Goal: Find specific page/section: Find specific page/section

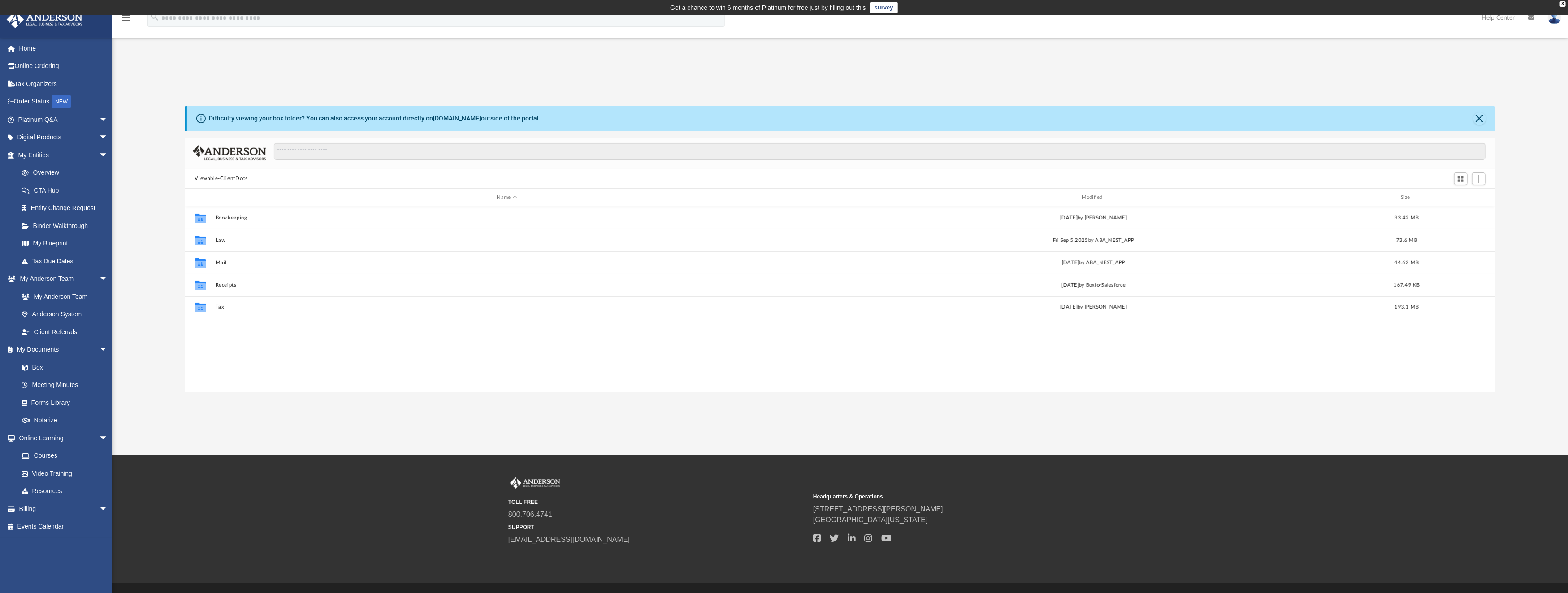
scroll to position [194, 1301]
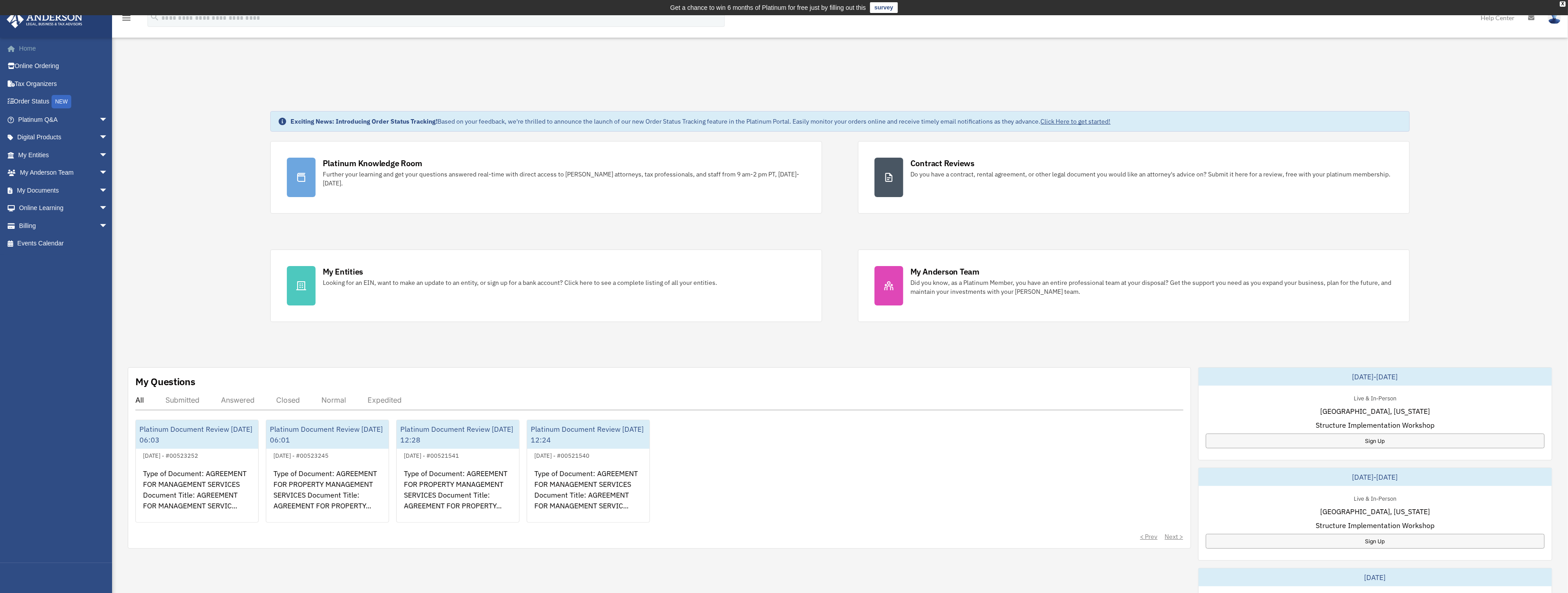
click at [32, 43] on link "Home" at bounding box center [64, 48] width 115 height 18
click at [27, 183] on link "My Documents arrow_drop_down" at bounding box center [64, 190] width 115 height 18
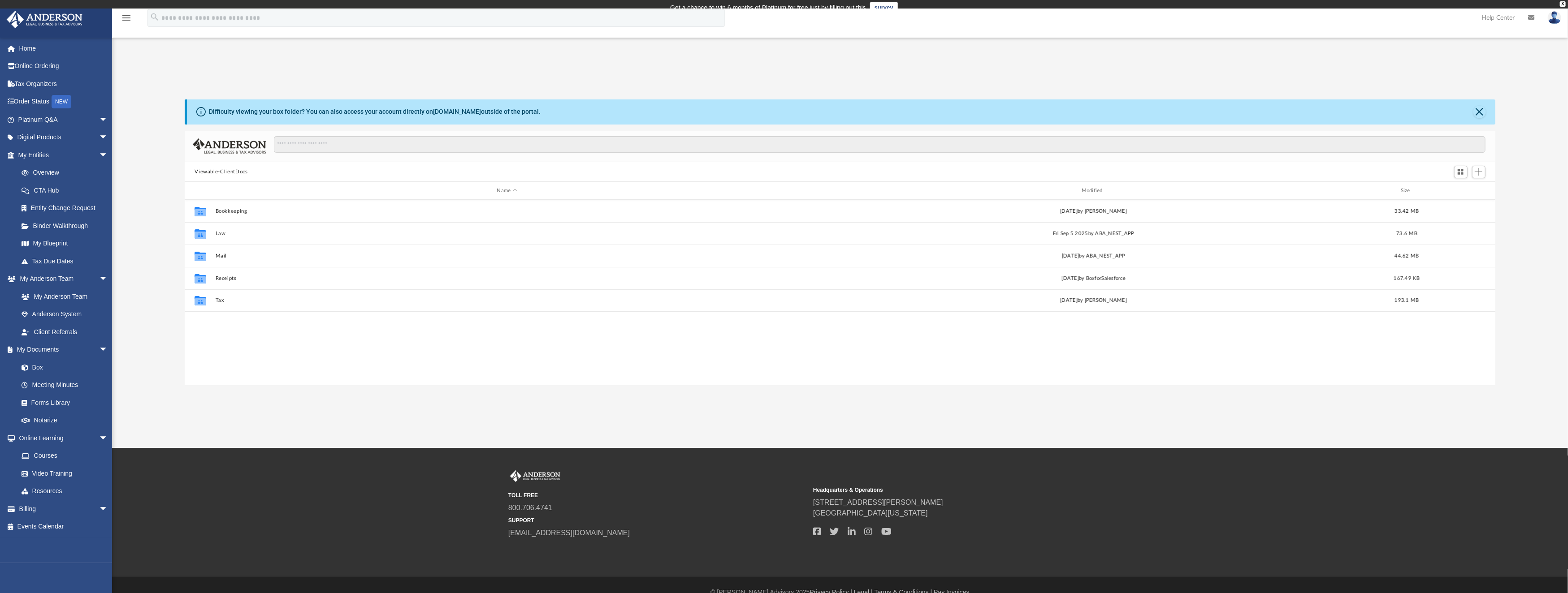
scroll to position [194, 1301]
